Goal: Connect with others: Connect with others

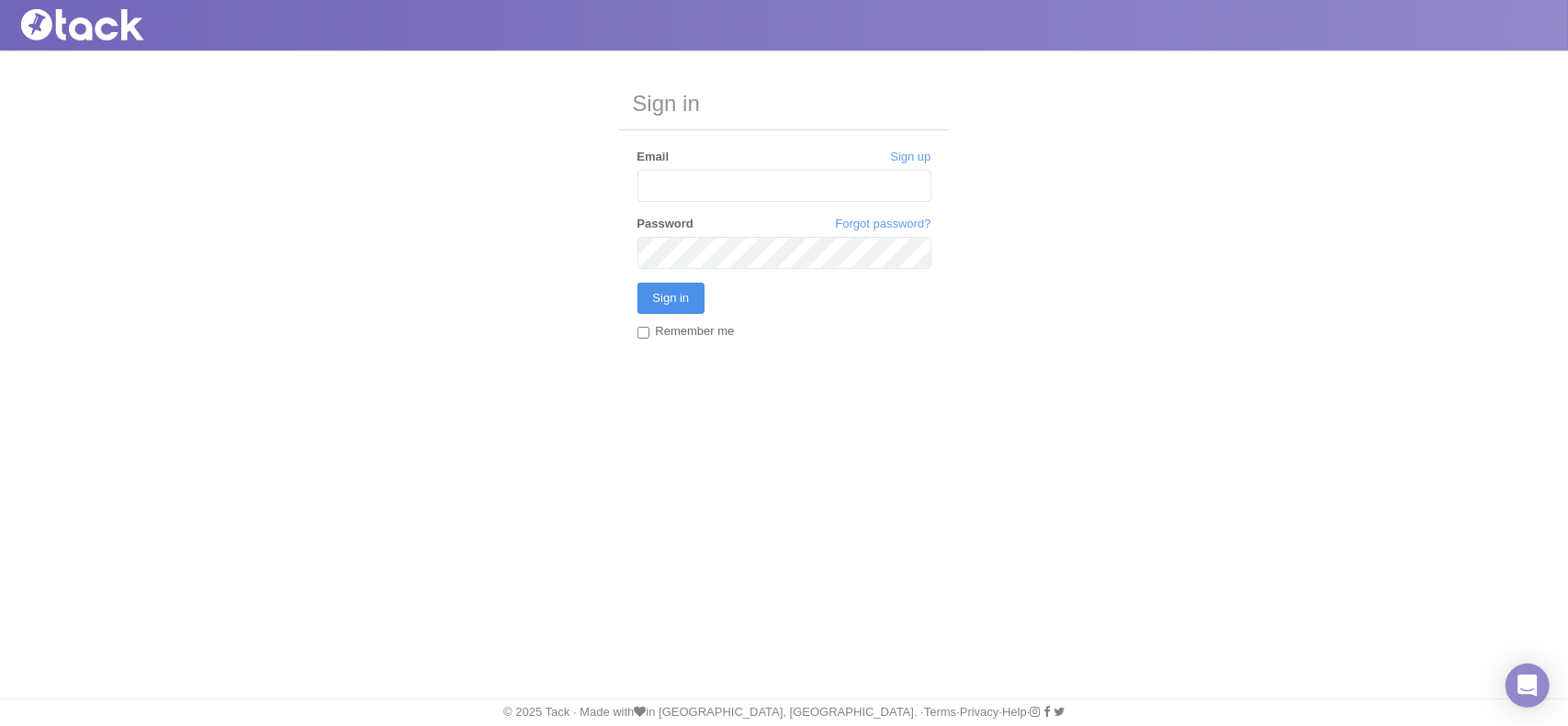
type input "[EMAIL_ADDRESS][DOMAIN_NAME]"
click at [696, 299] on input "Sign in" at bounding box center [672, 298] width 68 height 31
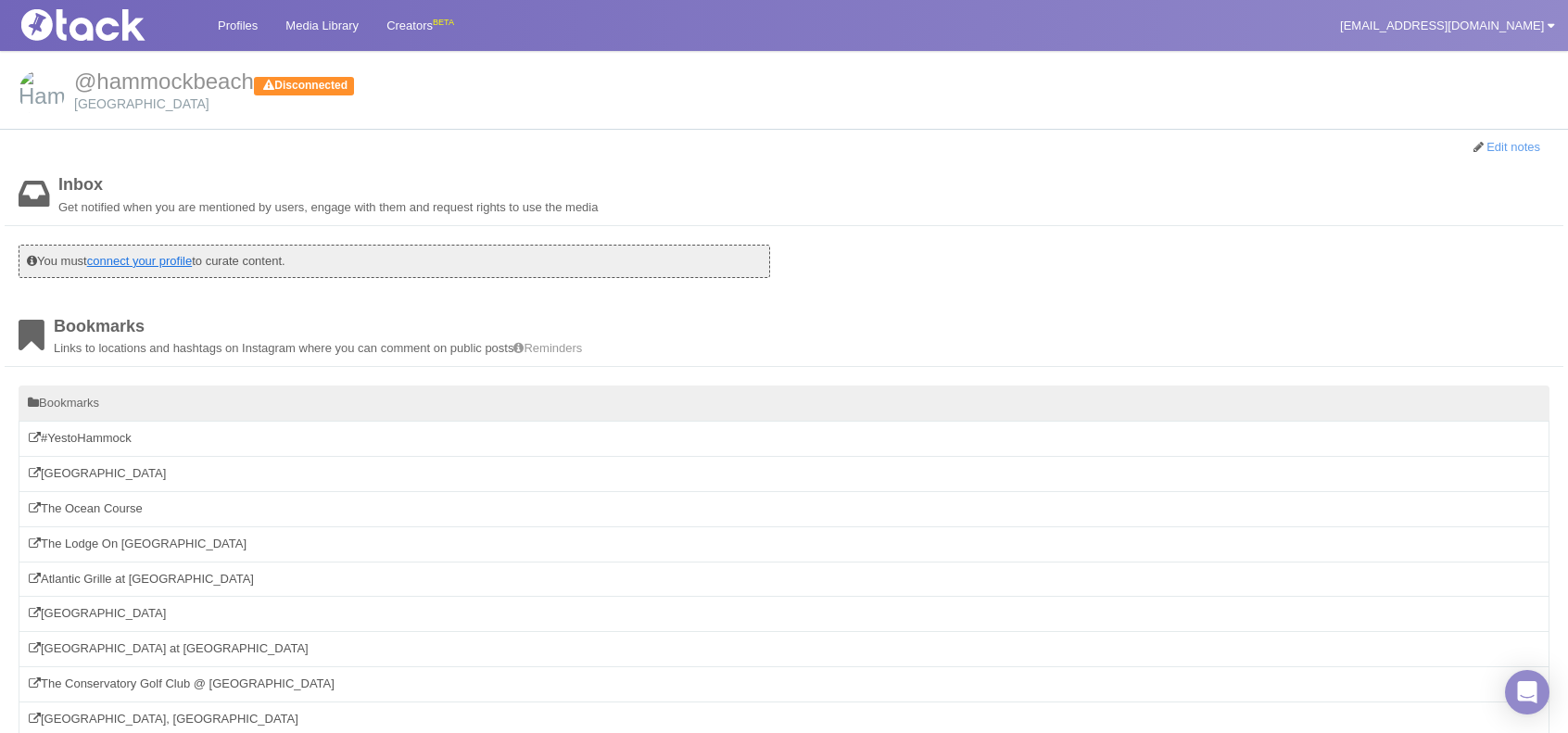
click at [188, 254] on link "connect your profile" at bounding box center [139, 261] width 104 height 14
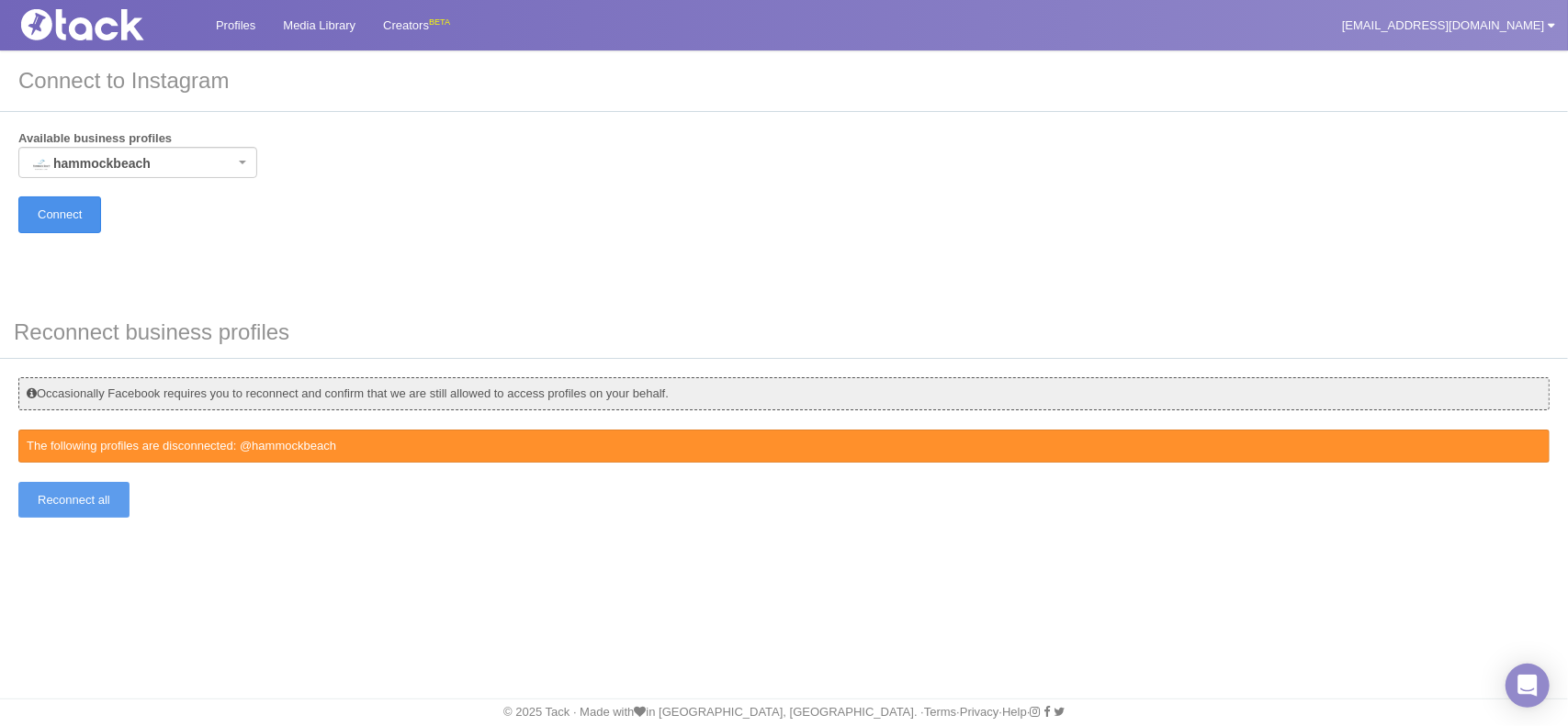
click at [44, 216] on input "Connect" at bounding box center [60, 214] width 83 height 36
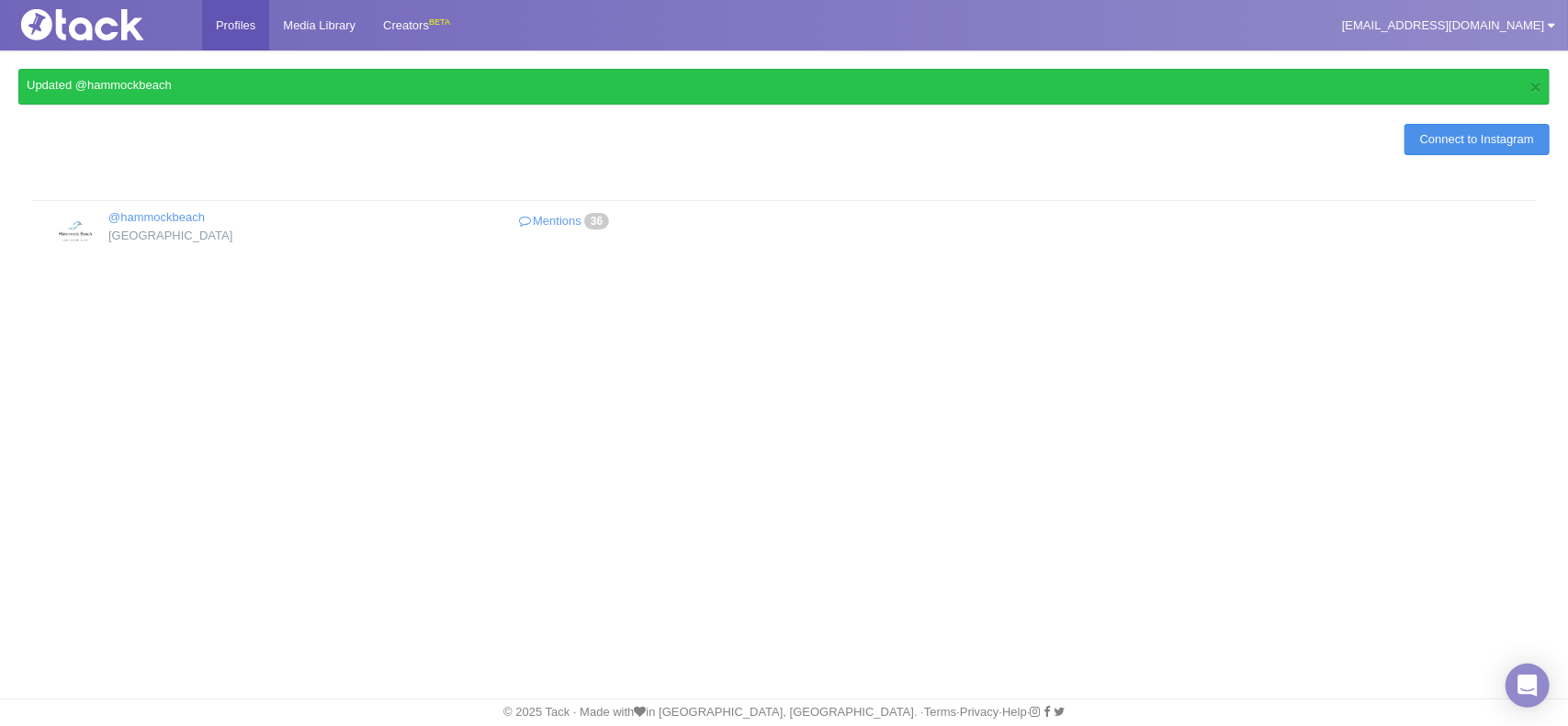
click at [1431, 137] on link "Connect to Instagram" at bounding box center [1477, 139] width 145 height 31
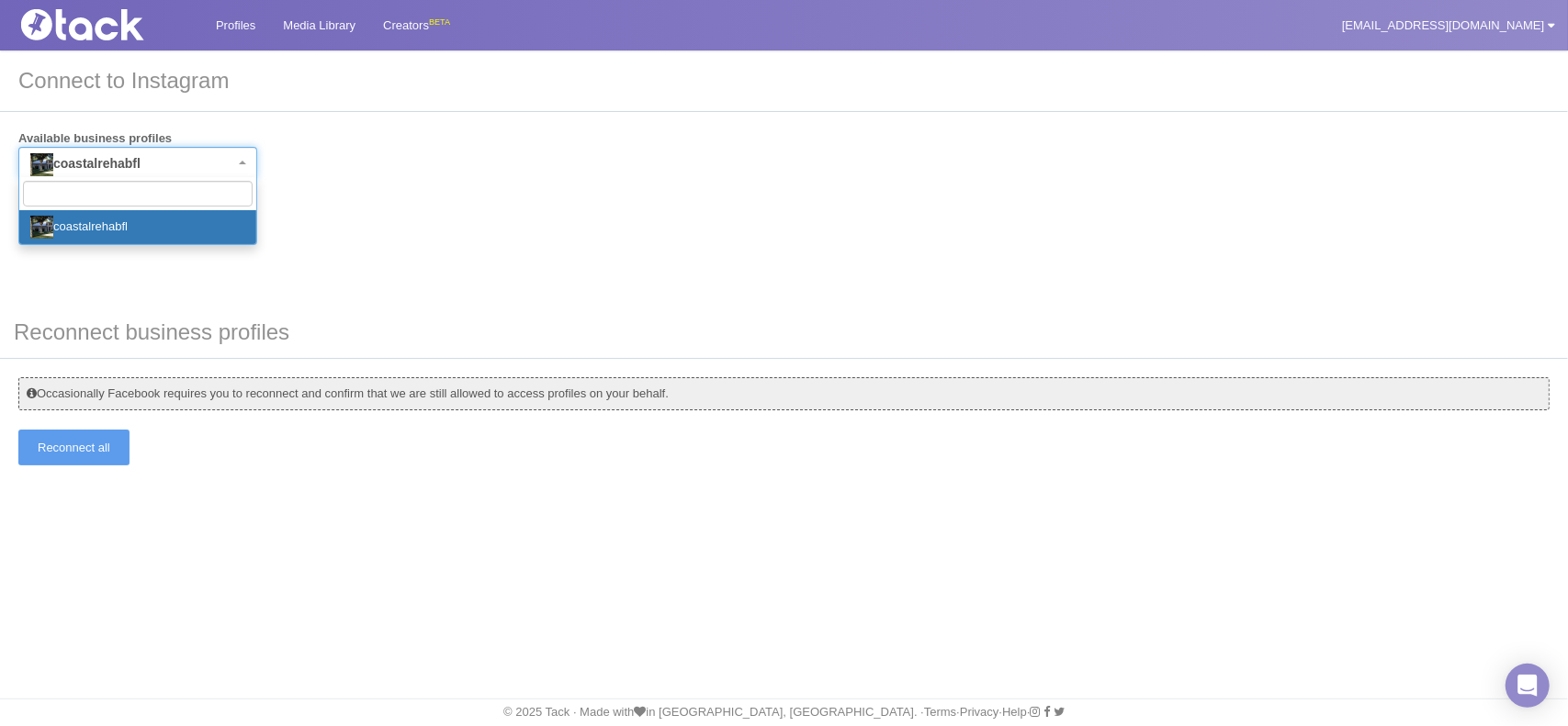
click at [238, 162] on span "coastalrehabfl" at bounding box center [138, 162] width 239 height 31
click at [442, 192] on div "Available business profiles coastalrehabfl coastalrehabfl Connect" at bounding box center [784, 181] width 1531 height 102
